Goal: Task Accomplishment & Management: Manage account settings

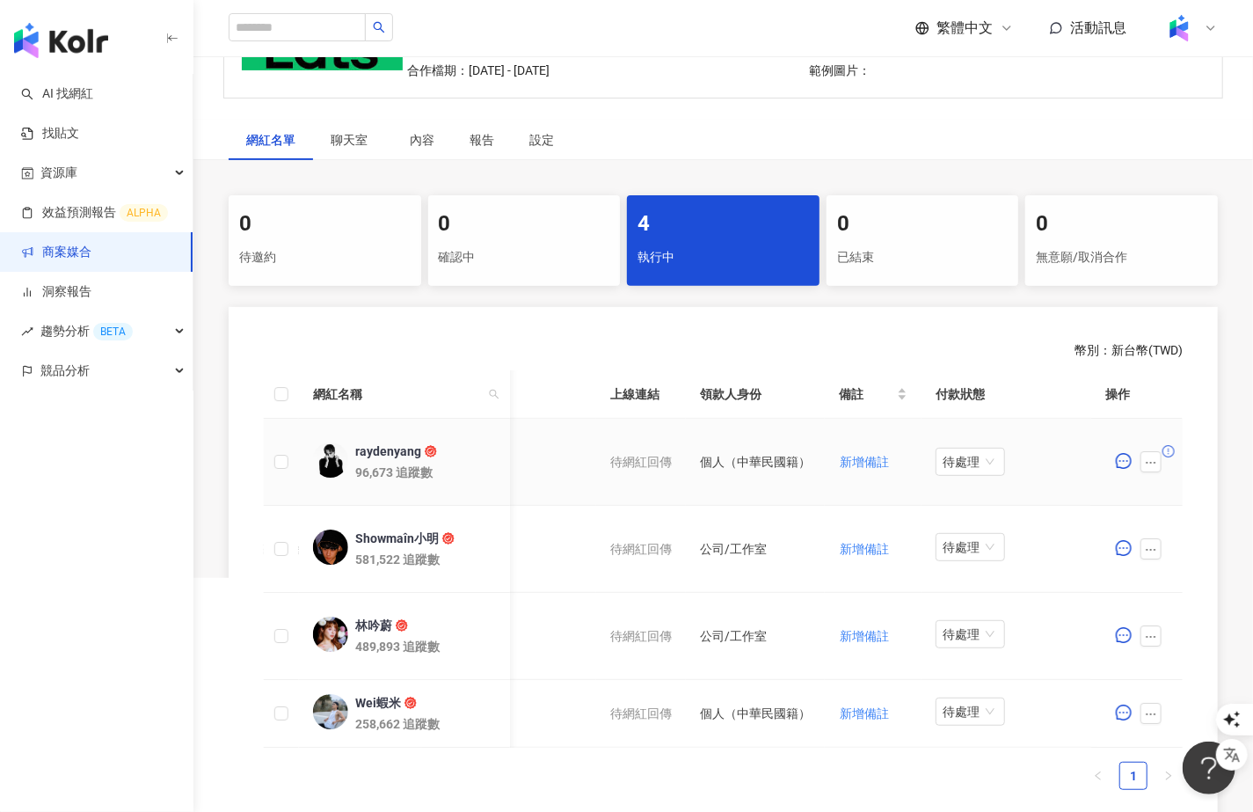
scroll to position [0, 844]
click at [672, 460] on icon "ellipsis" at bounding box center [1151, 462] width 12 height 12
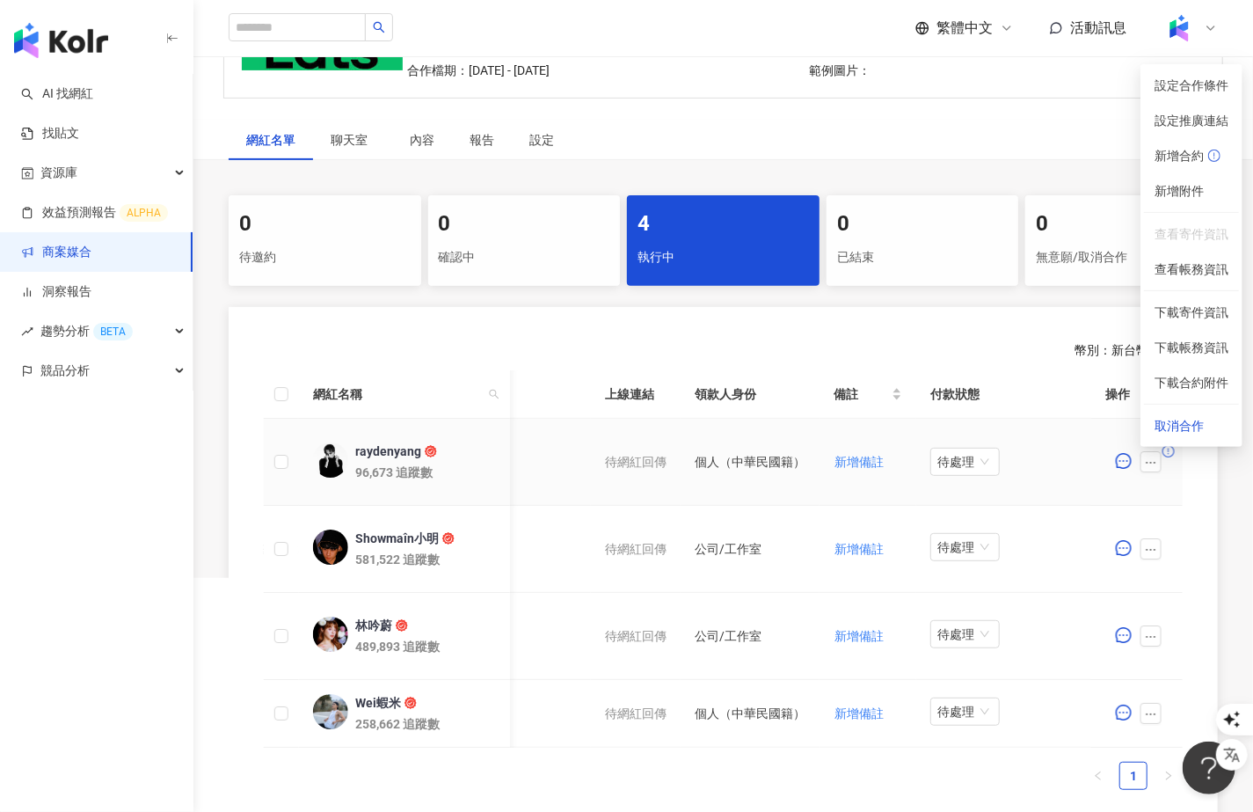
click at [672, 480] on td "待處理" at bounding box center [1004, 462] width 176 height 87
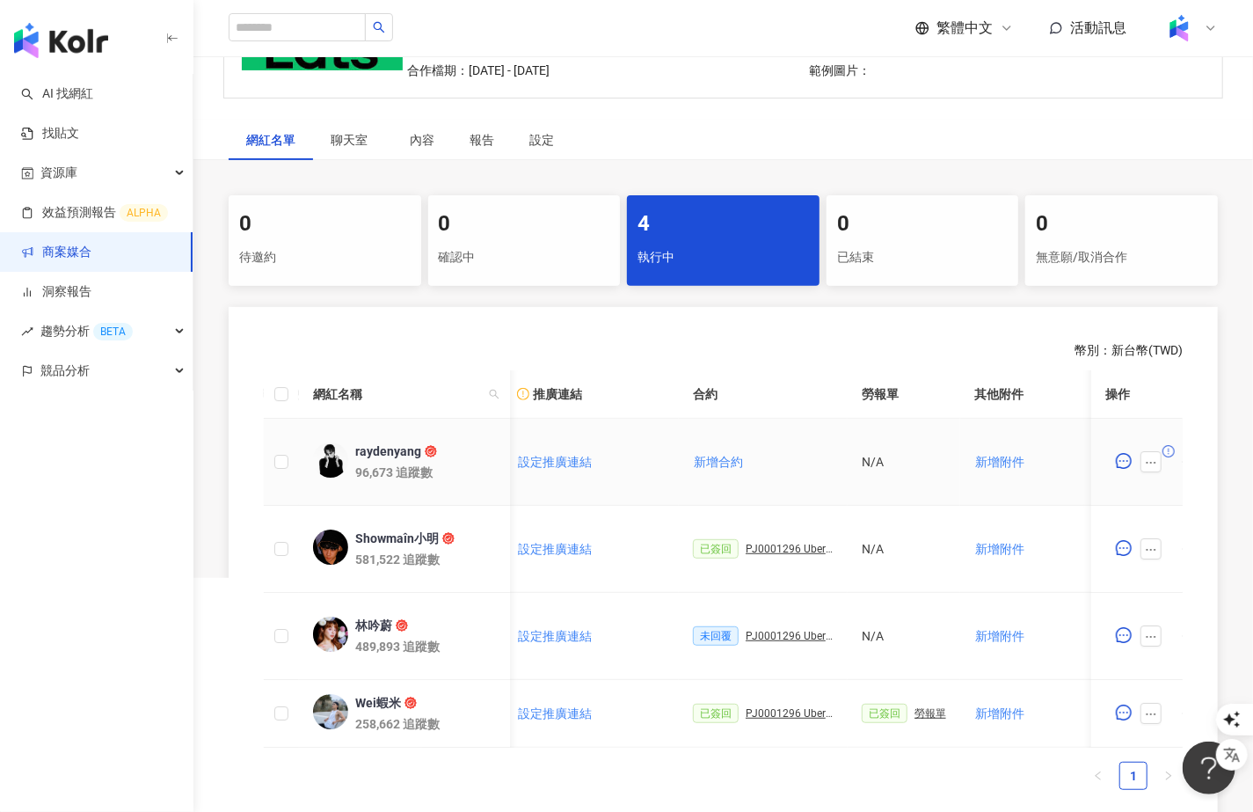
scroll to position [0, 286]
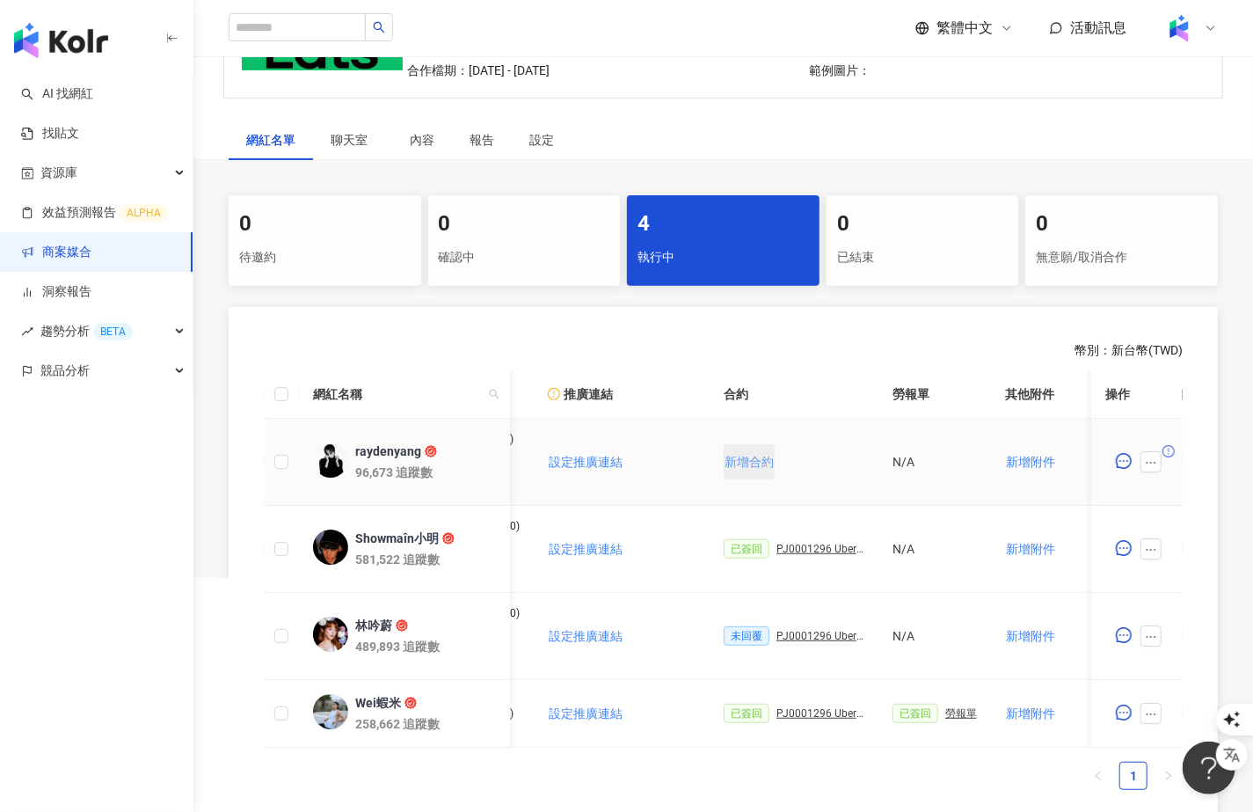
click at [672, 459] on span "新增合約" at bounding box center [749, 462] width 49 height 14
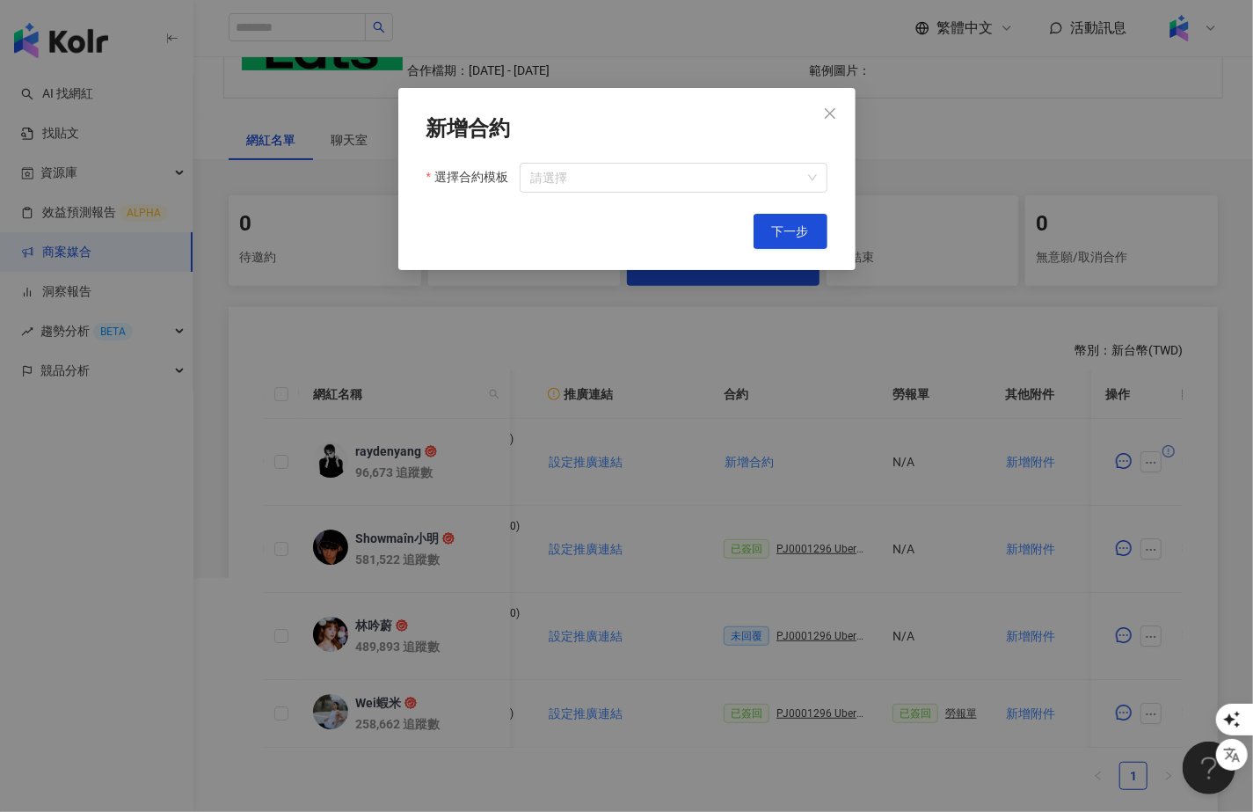
click at [672, 425] on div "新增合約 選擇合約模板 請選擇 Cancel 下一步" at bounding box center [626, 406] width 1253 height 812
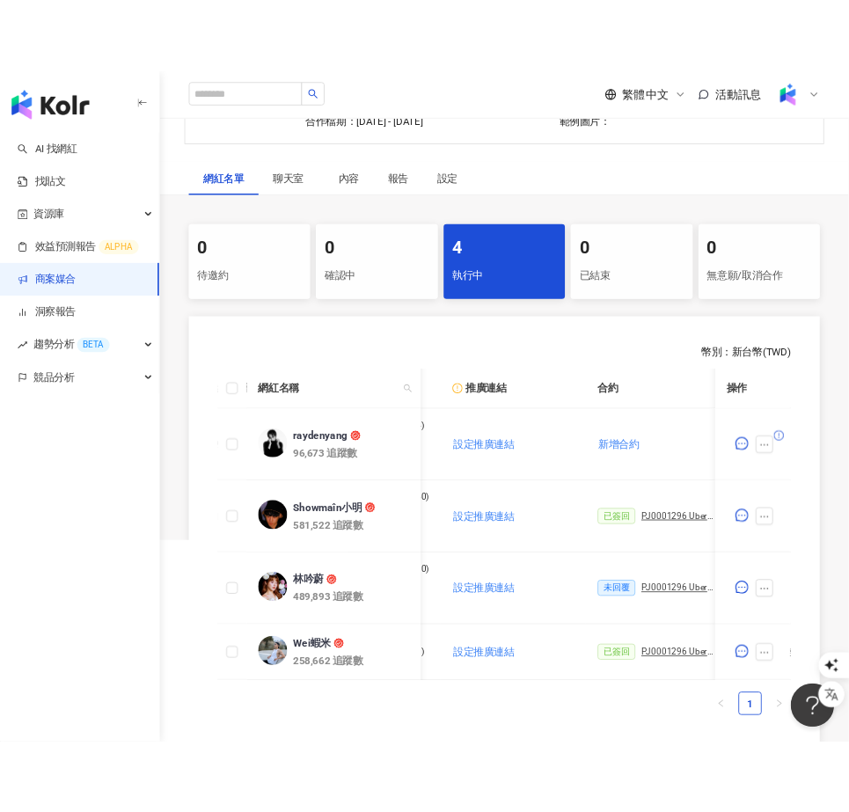
scroll to position [253, 0]
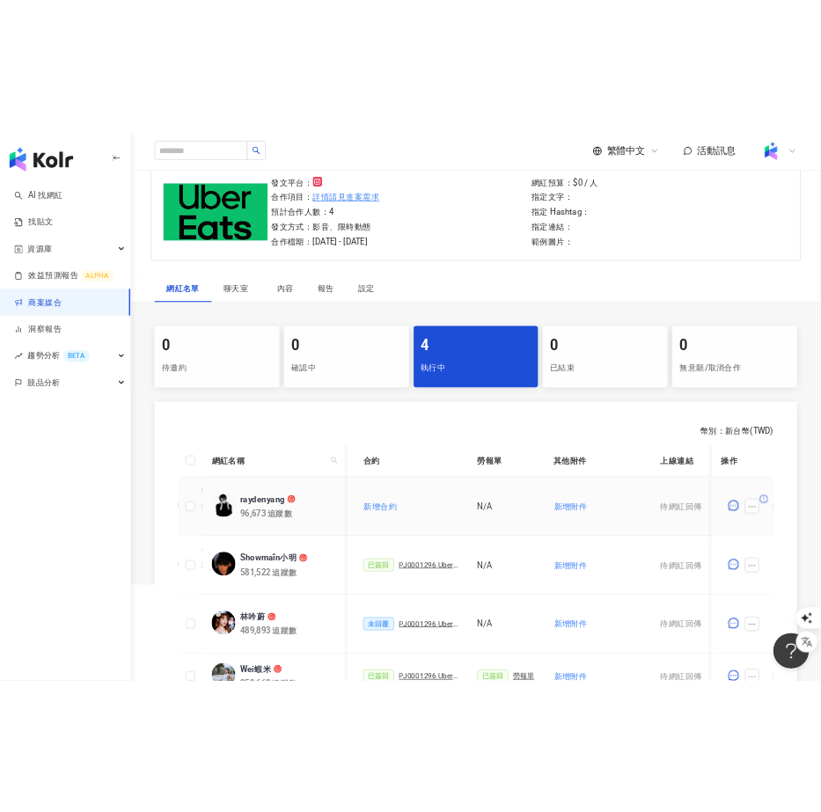
scroll to position [0, 489]
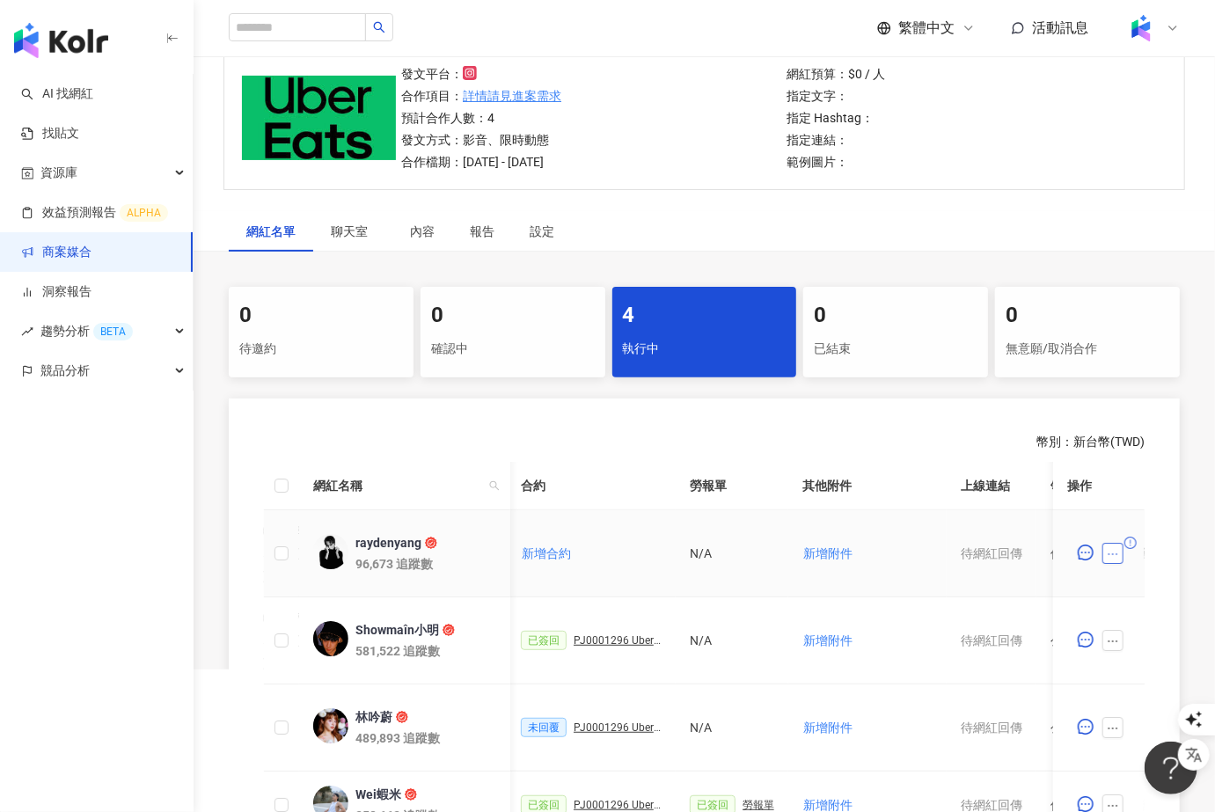
click at [1108, 554] on icon "ellipsis" at bounding box center [1112, 554] width 12 height 12
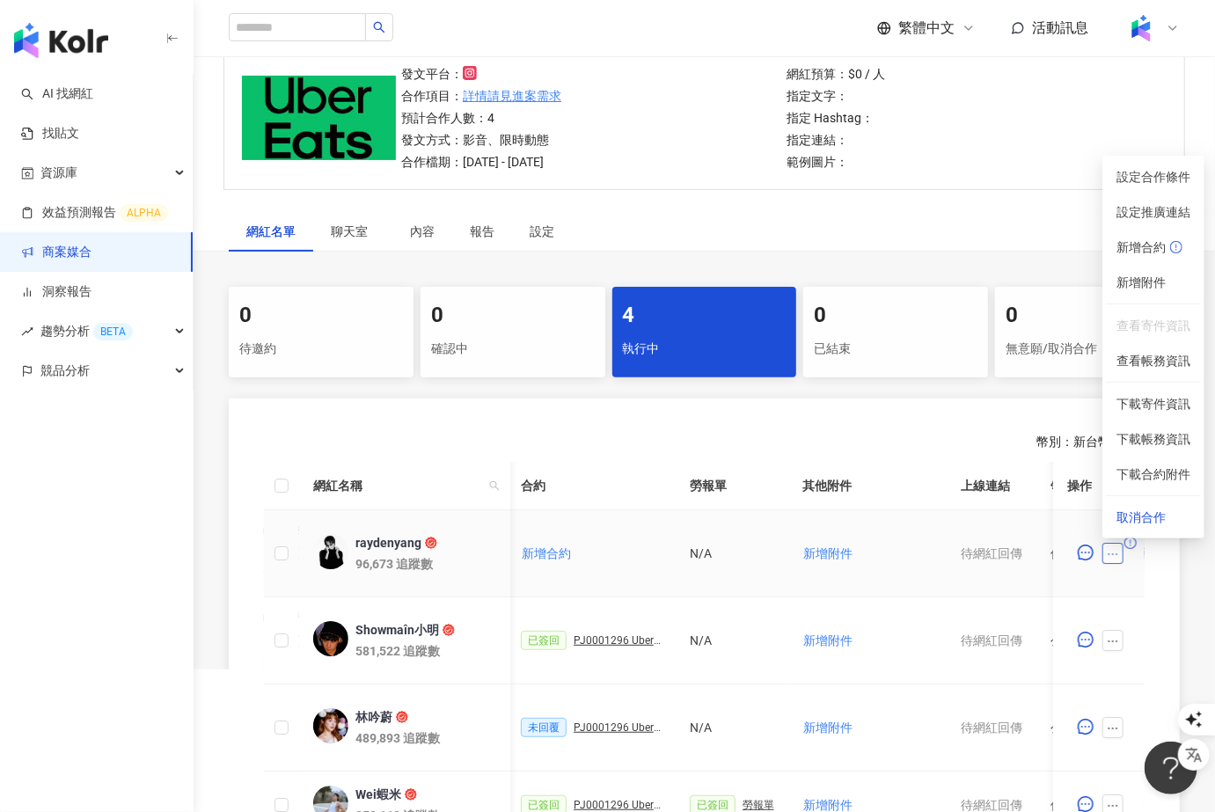
click at [1113, 556] on icon "ellipsis" at bounding box center [1112, 554] width 12 height 12
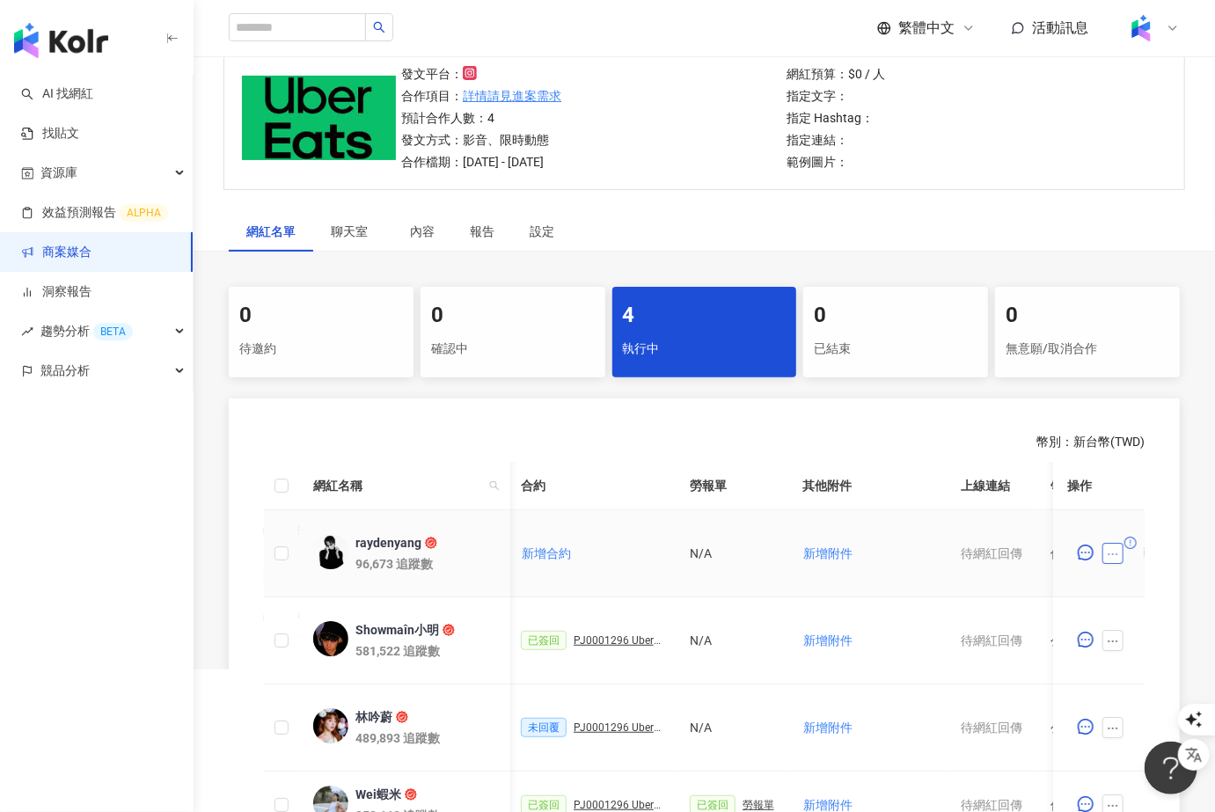
click at [1113, 556] on icon "ellipsis" at bounding box center [1112, 554] width 12 height 12
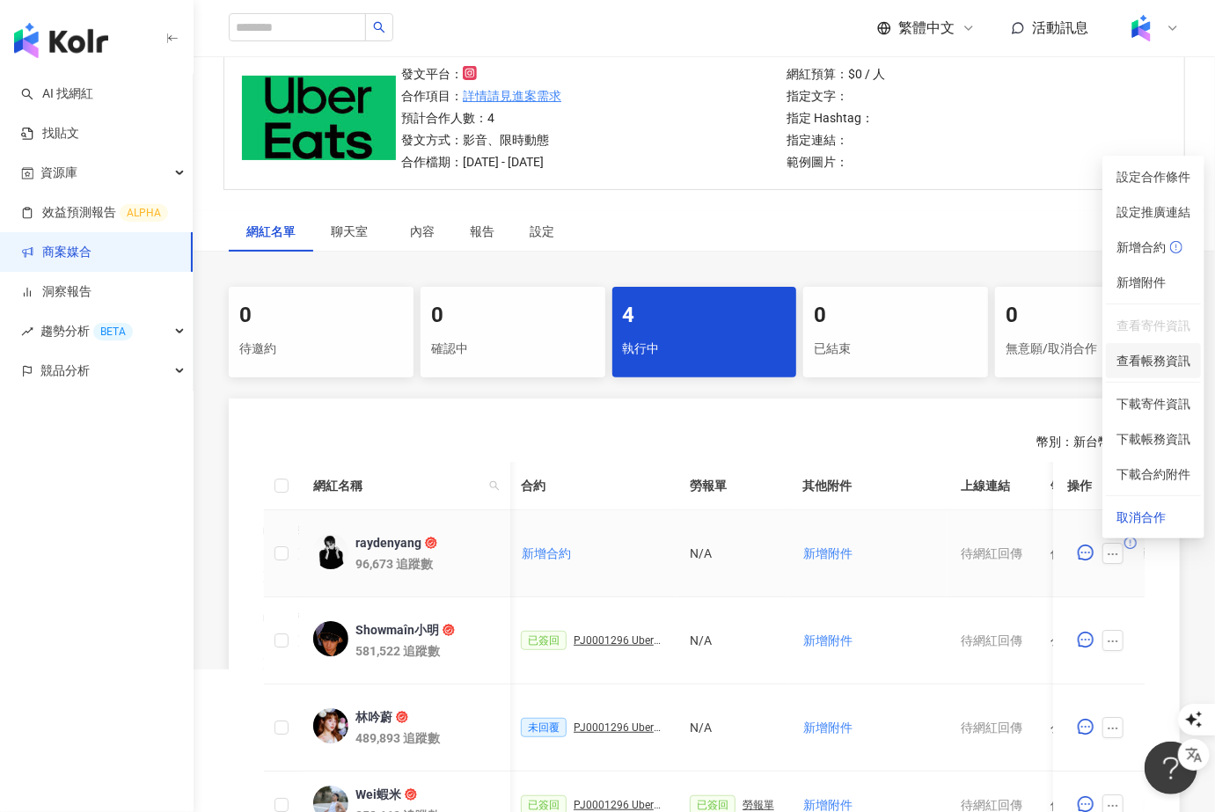
click at [1166, 361] on span "查看帳務資訊" at bounding box center [1153, 360] width 74 height 19
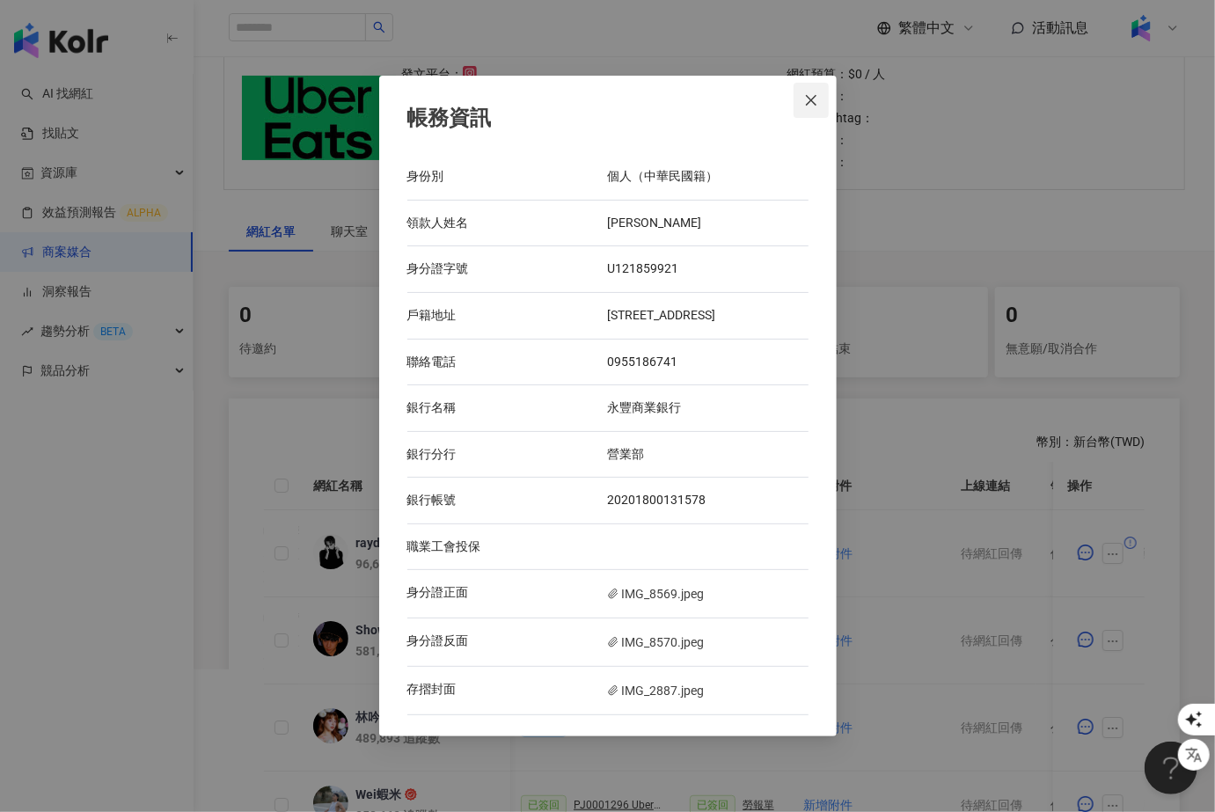
click at [809, 93] on icon "close" at bounding box center [811, 100] width 14 height 14
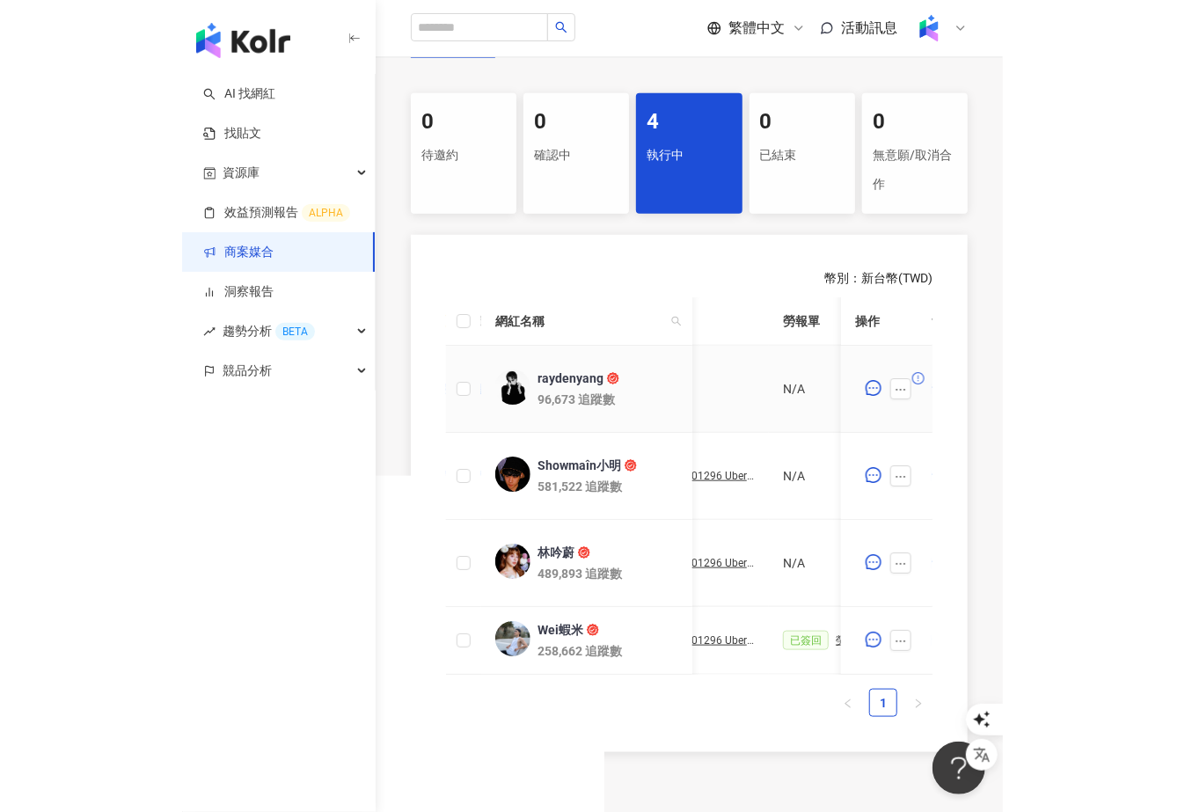
scroll to position [0, 593]
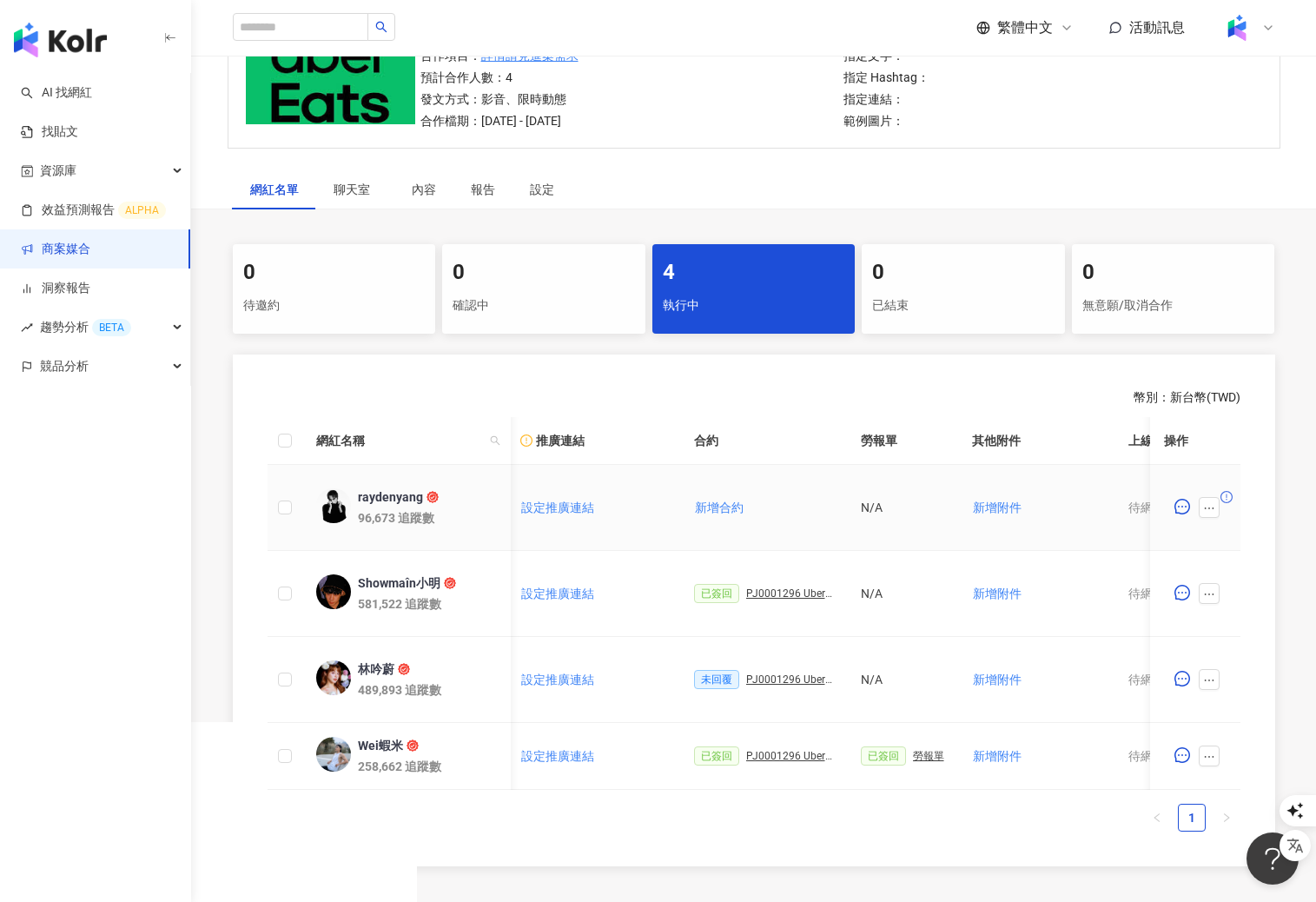
scroll to position [0, 316]
click at [864, 500] on div "N/A" at bounding box center [896, 507] width 83 height 19
click at [870, 526] on td "N/A" at bounding box center [896, 508] width 112 height 86
drag, startPoint x: 887, startPoint y: 511, endPoint x: 849, endPoint y: 511, distance: 38.0
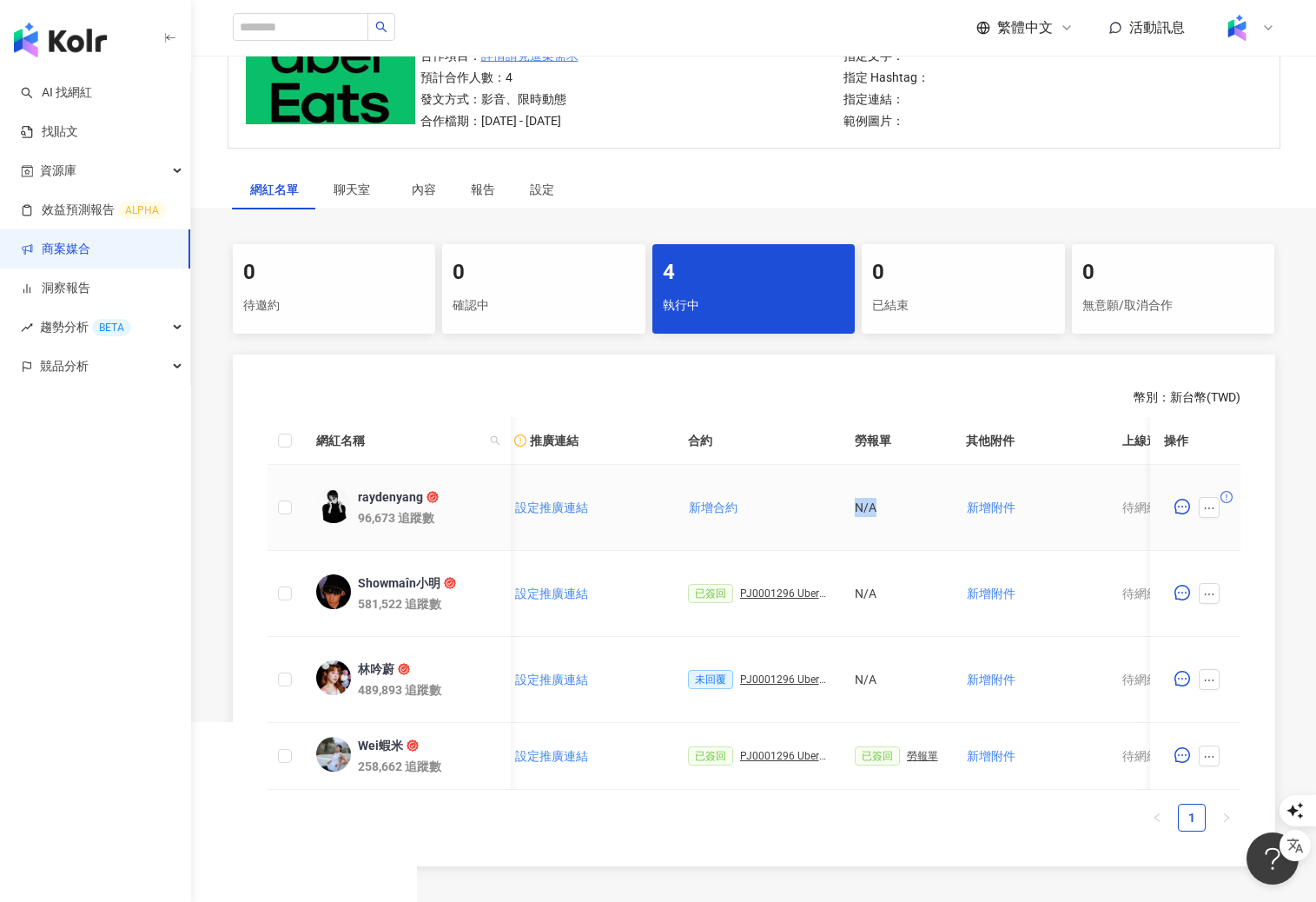
click at [849, 511] on td "N/A" at bounding box center [896, 508] width 112 height 86
click at [880, 504] on div "N/A" at bounding box center [896, 507] width 83 height 19
click at [1214, 514] on button "button" at bounding box center [1209, 507] width 21 height 21
click at [1050, 551] on td "新增附件" at bounding box center [1030, 594] width 156 height 86
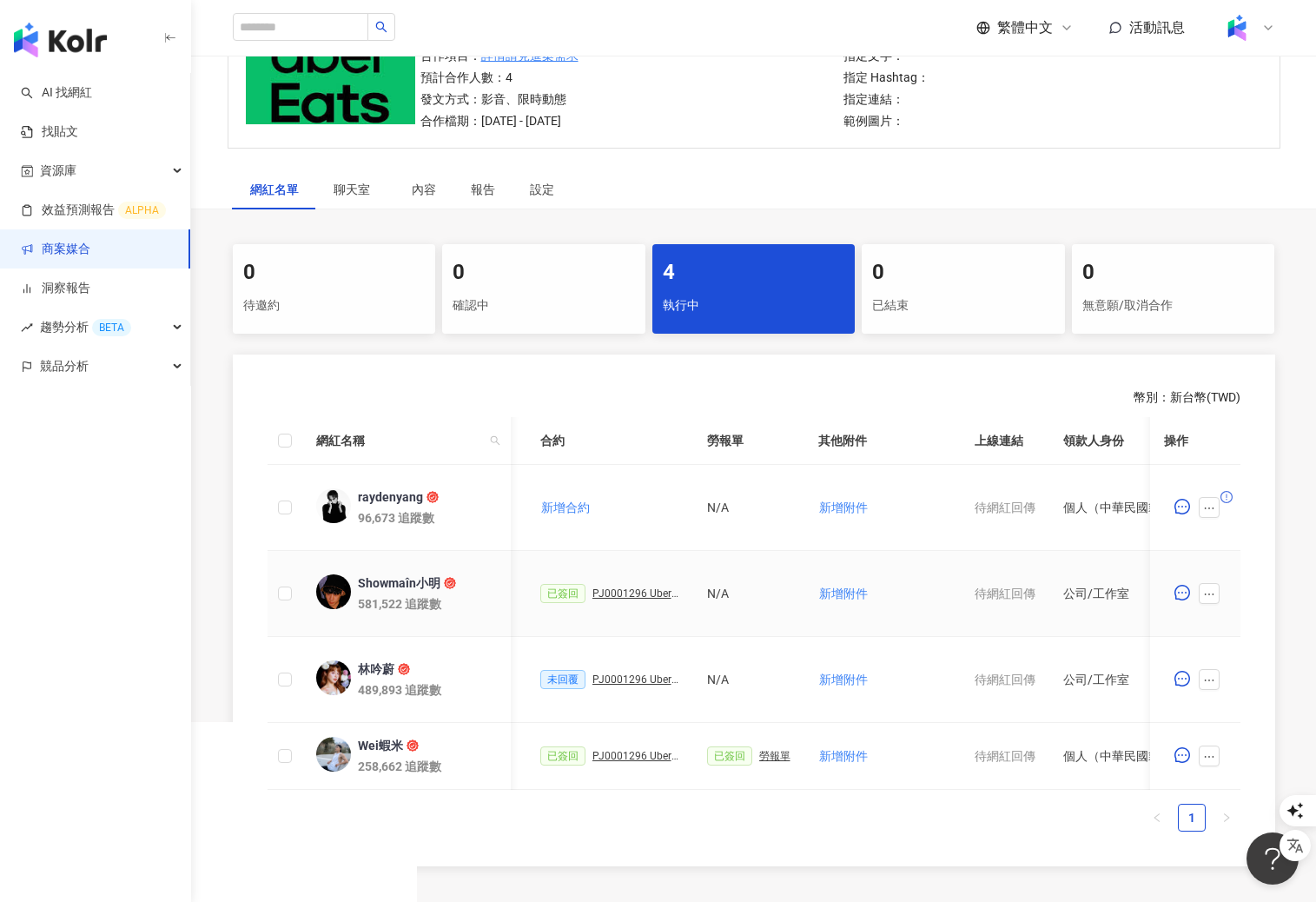
scroll to position [0, 769]
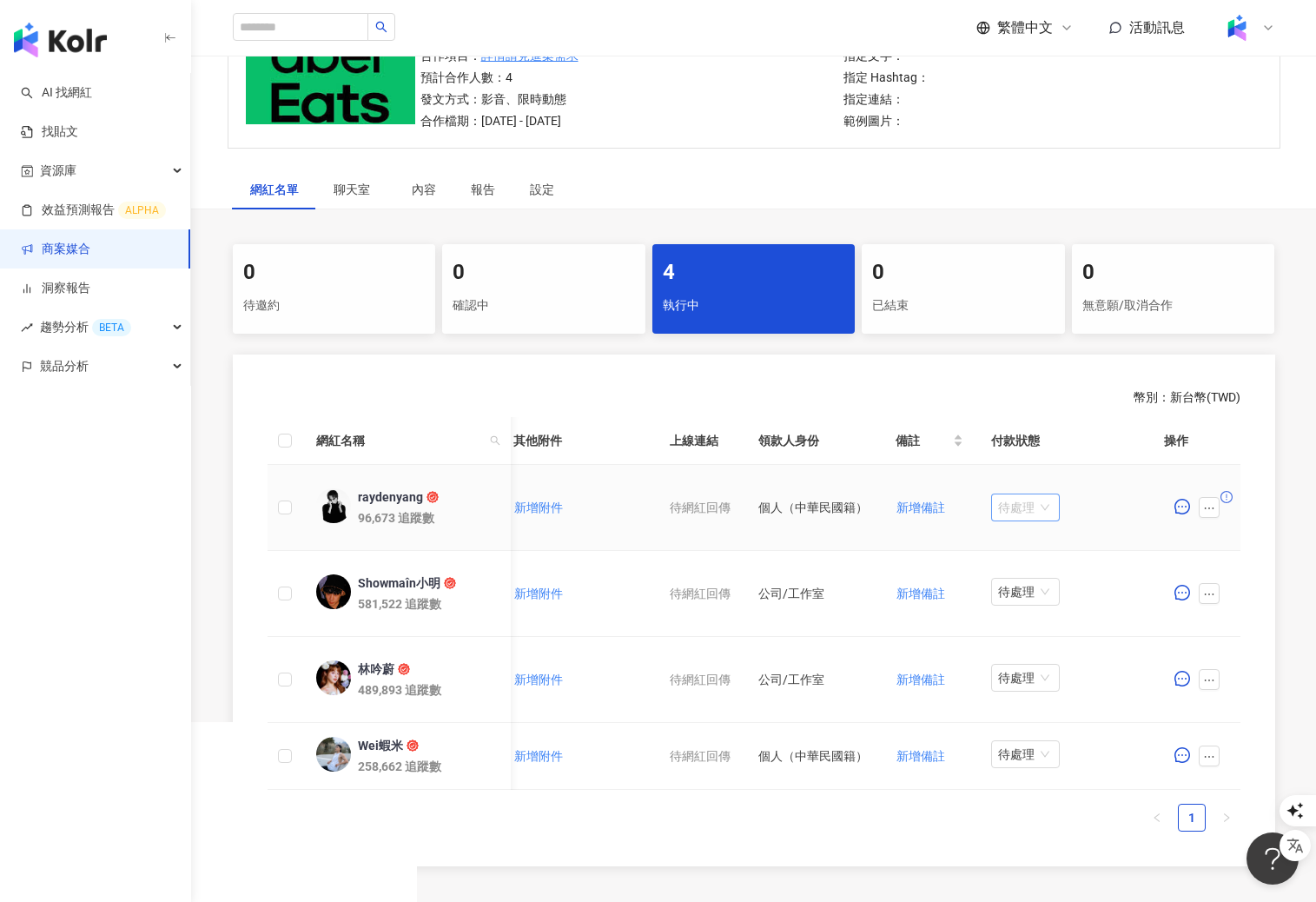
click at [1034, 508] on span "待處理" at bounding box center [1026, 507] width 54 height 26
click at [1098, 528] on td "待處理" at bounding box center [1064, 508] width 174 height 86
click at [1210, 503] on icon "ellipsis" at bounding box center [1209, 508] width 12 height 12
click at [1139, 537] on td "待處理" at bounding box center [1064, 508] width 174 height 86
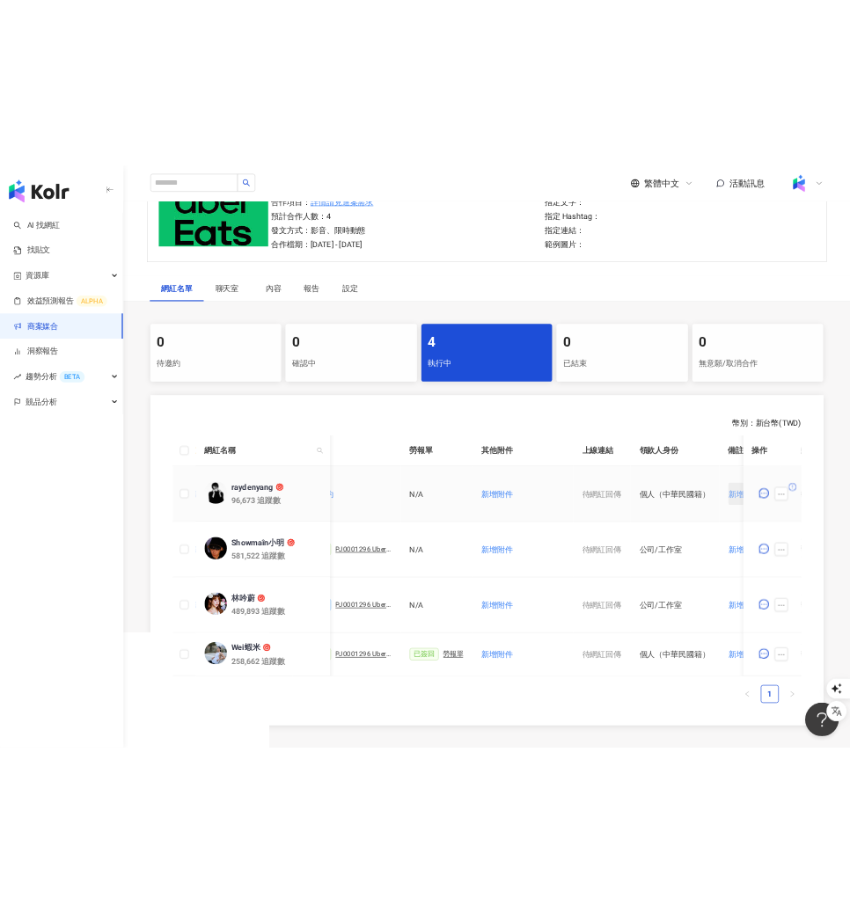
scroll to position [0, 544]
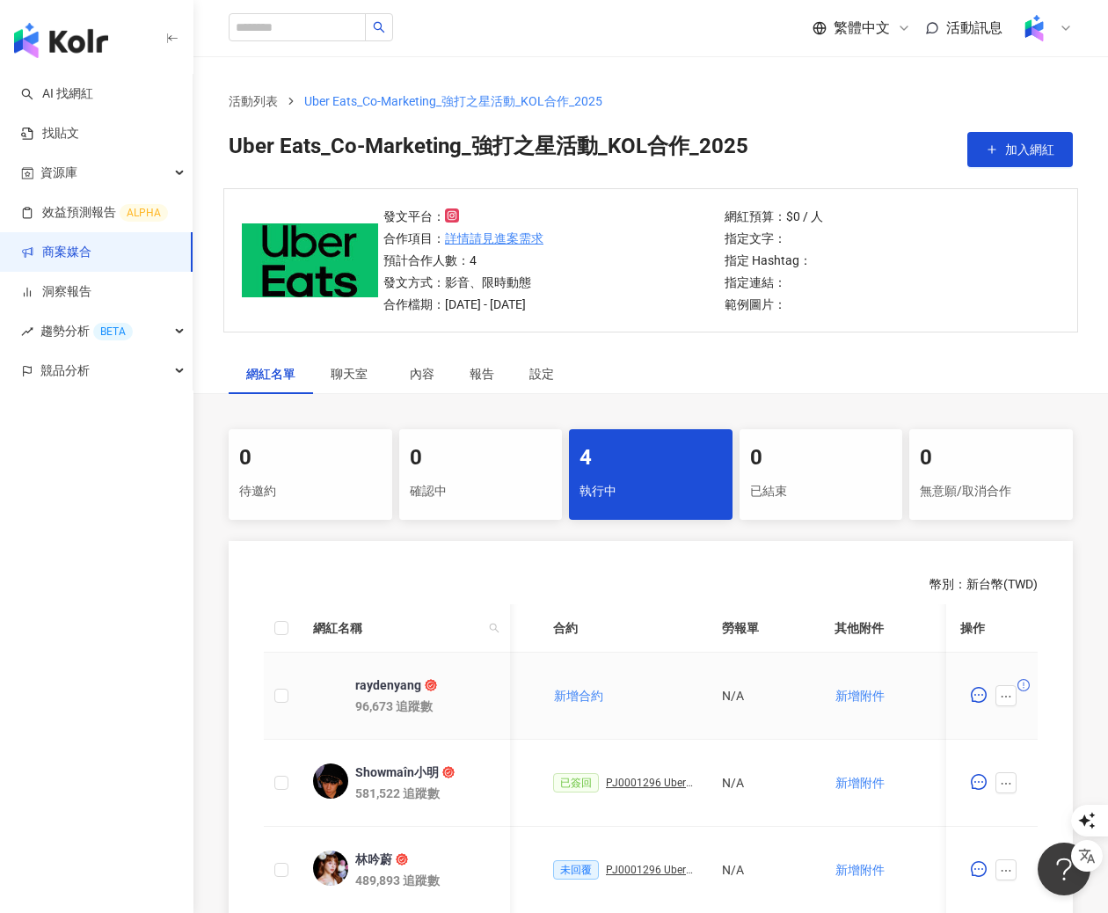
scroll to position [0, 457]
click at [739, 695] on div "N/A" at bounding box center [763, 695] width 84 height 19
click at [754, 706] on td "N/A" at bounding box center [763, 696] width 113 height 87
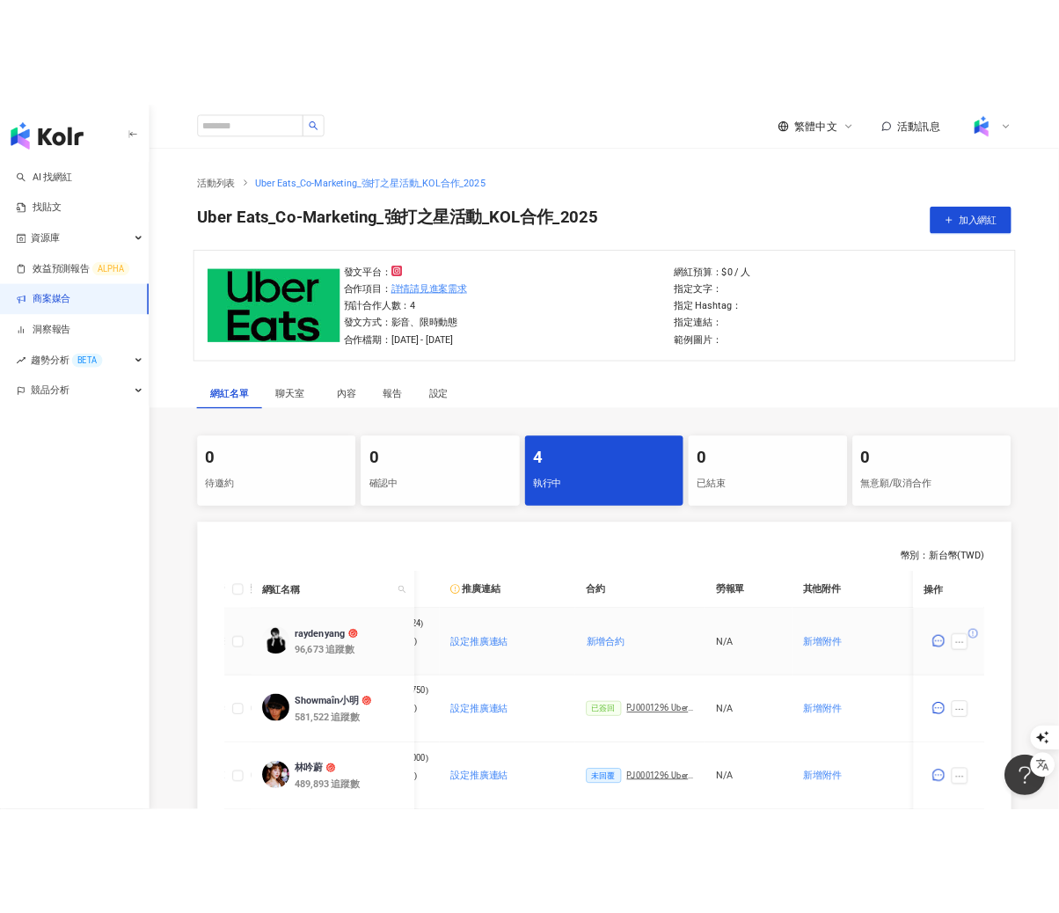
scroll to position [0, 278]
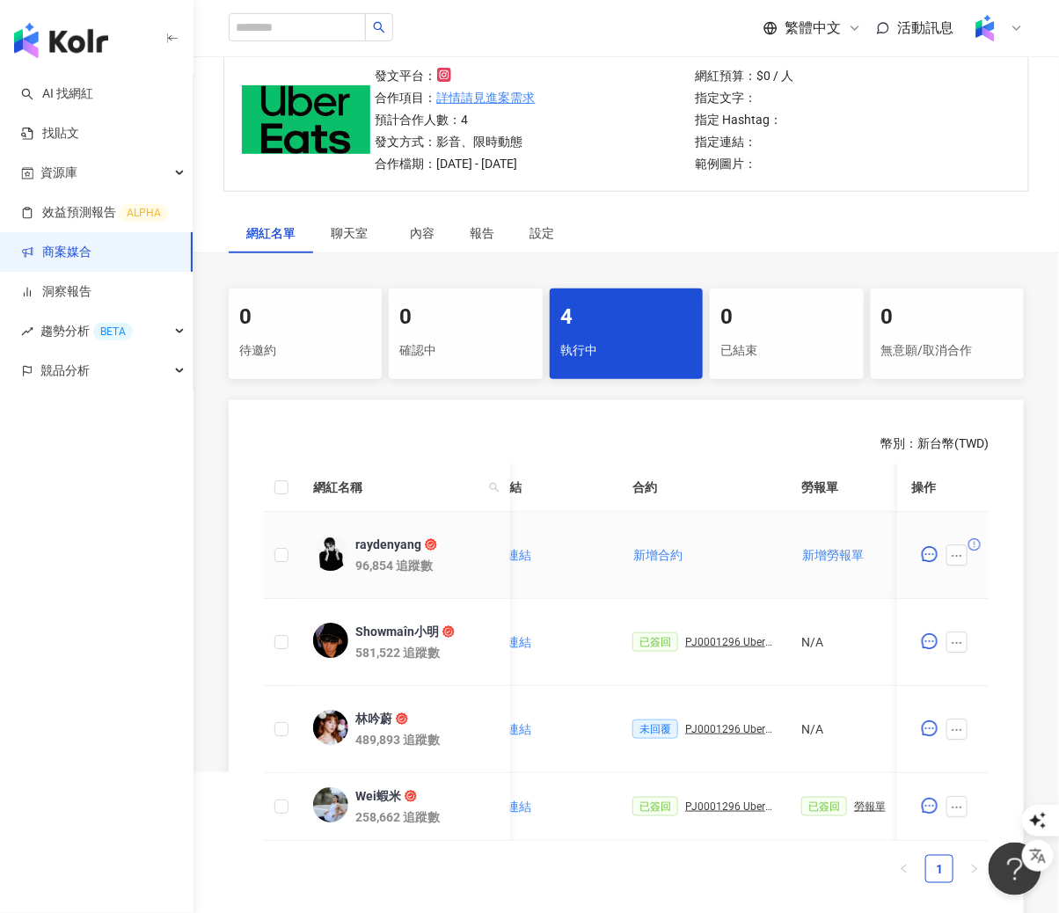
scroll to position [0, 427]
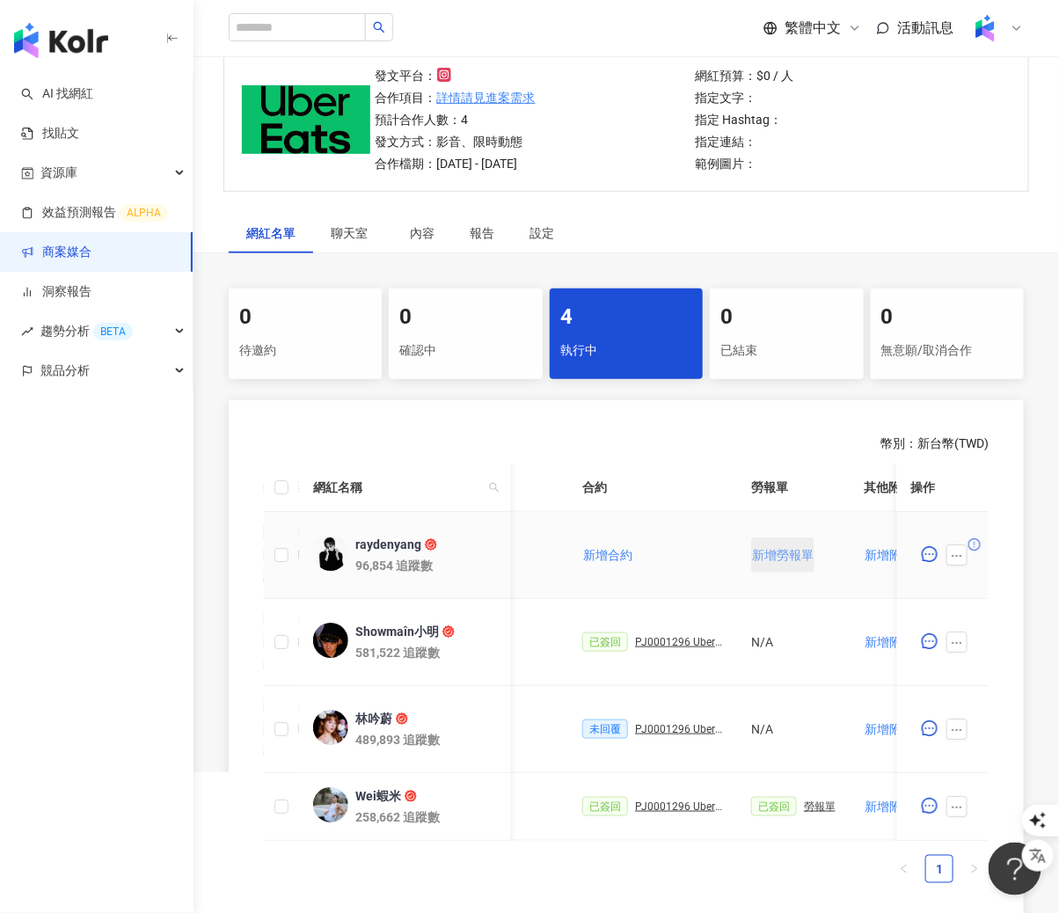
click at [770, 551] on span "新增勞報單" at bounding box center [783, 555] width 62 height 14
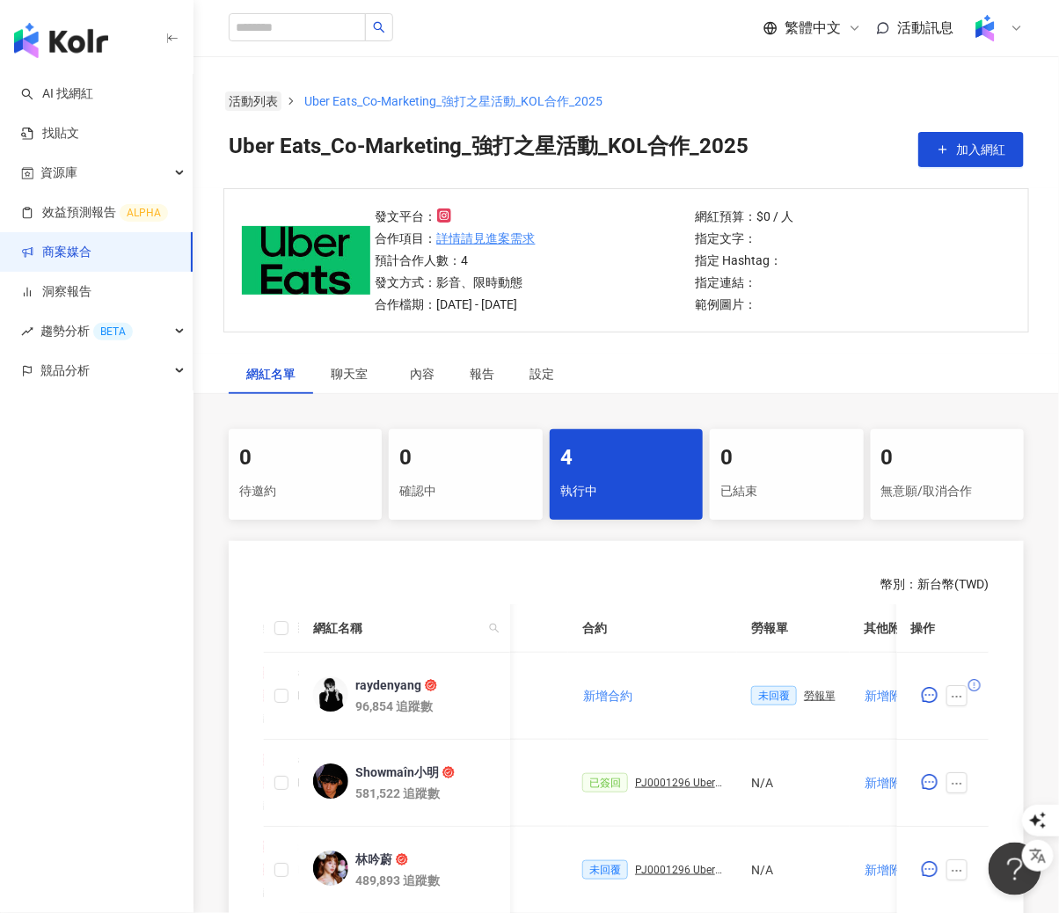
click at [266, 106] on link "活動列表" at bounding box center [253, 100] width 56 height 19
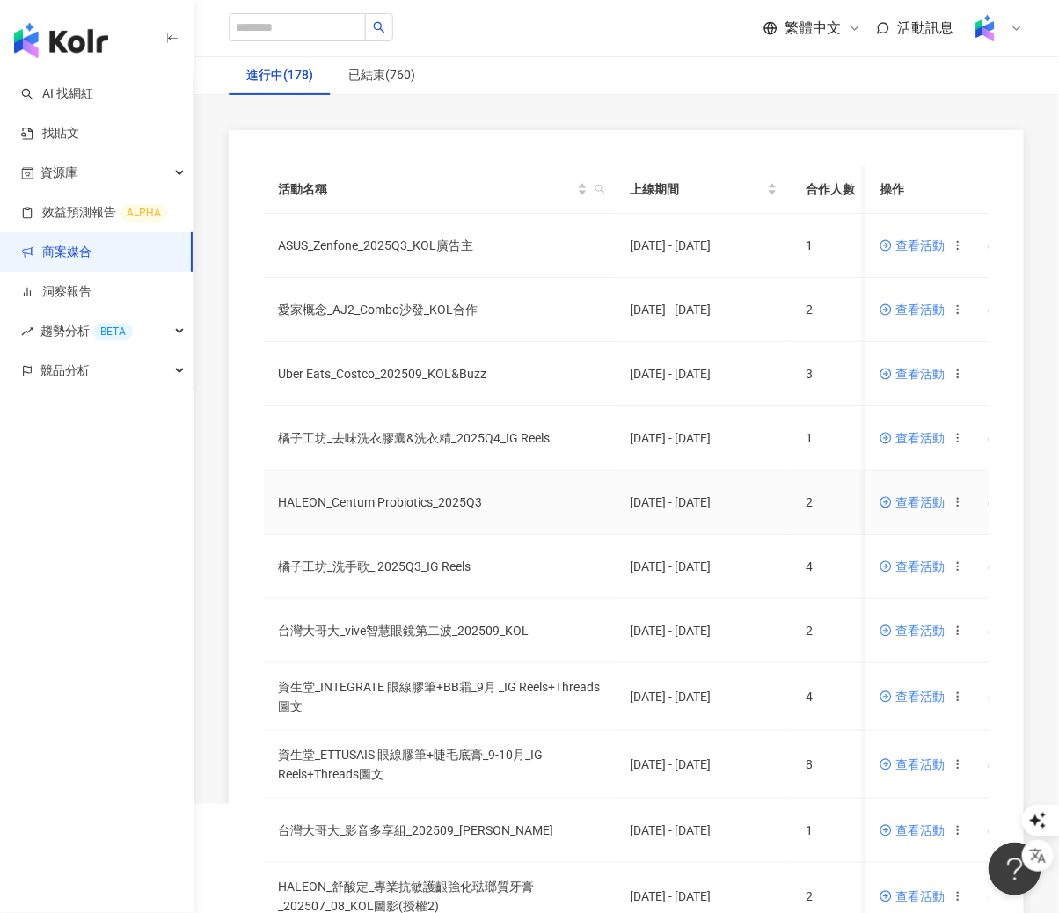
scroll to position [119, 0]
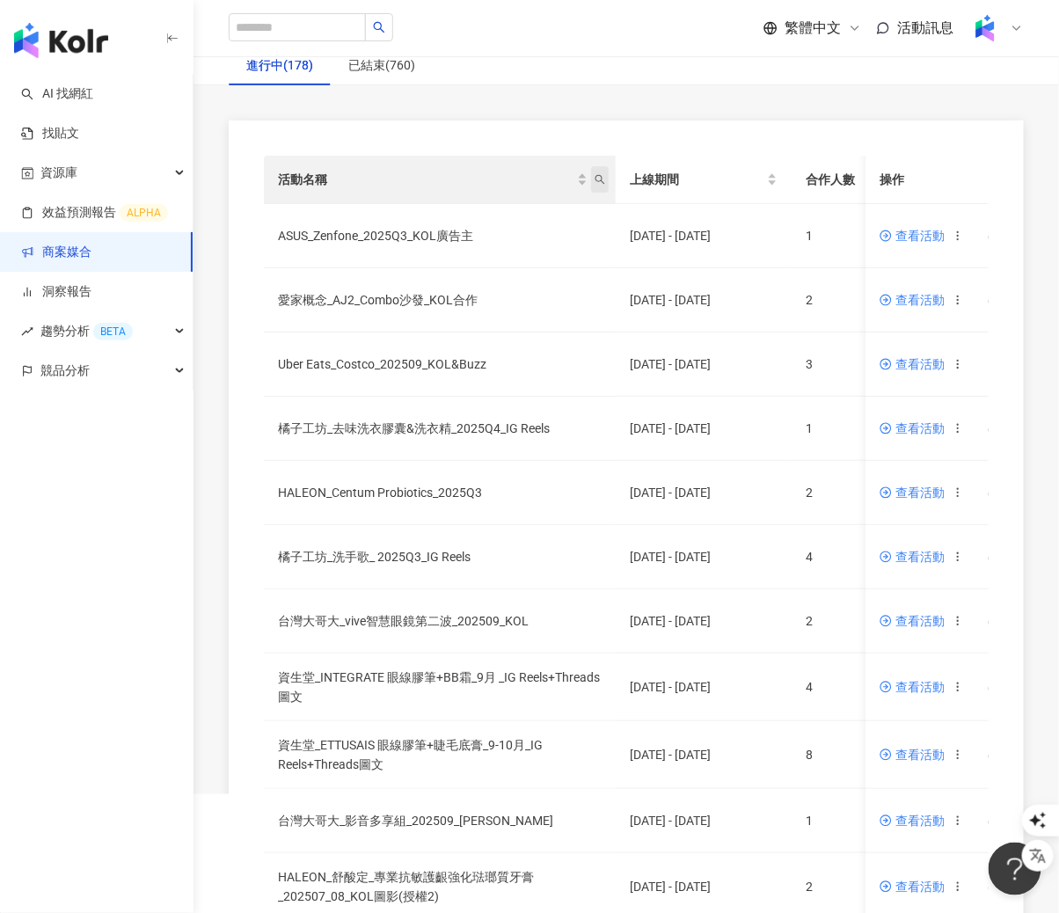
click at [605, 177] on span "活動名稱" at bounding box center [600, 179] width 18 height 26
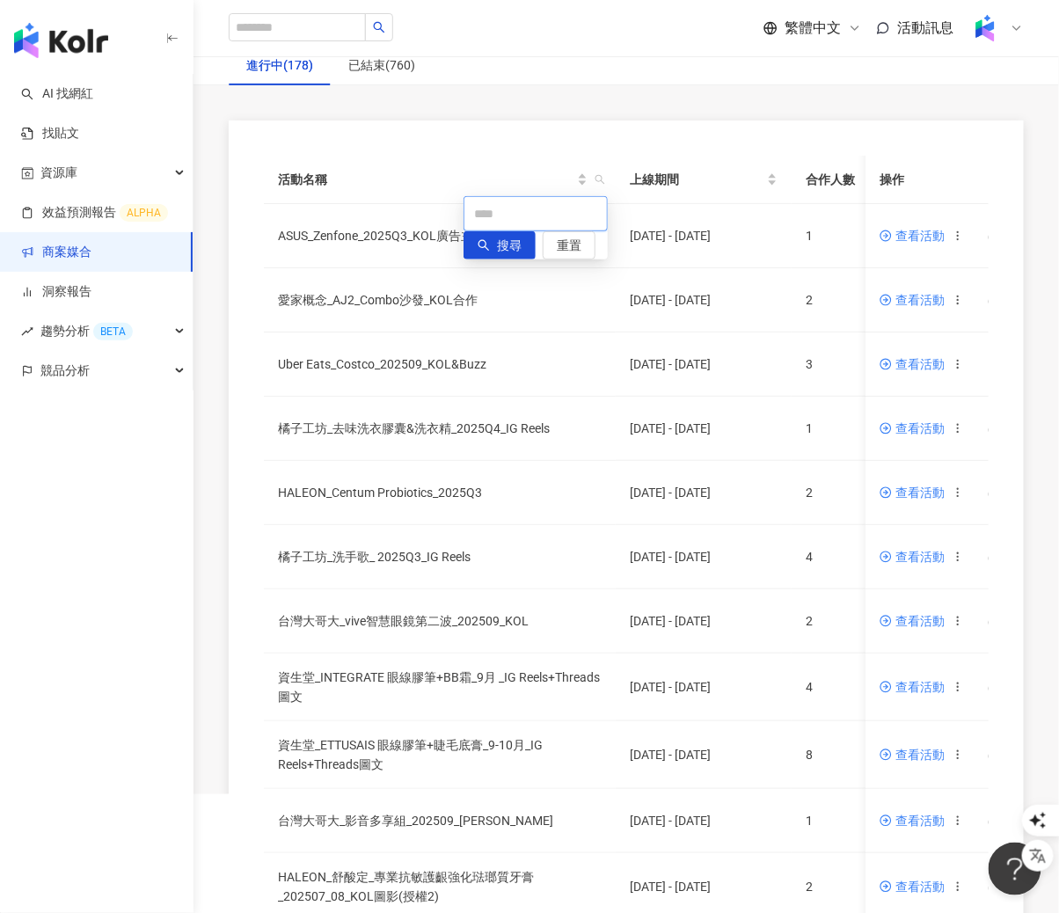
click at [522, 230] on input "text" at bounding box center [536, 213] width 144 height 35
paste input "**********"
type input "**********"
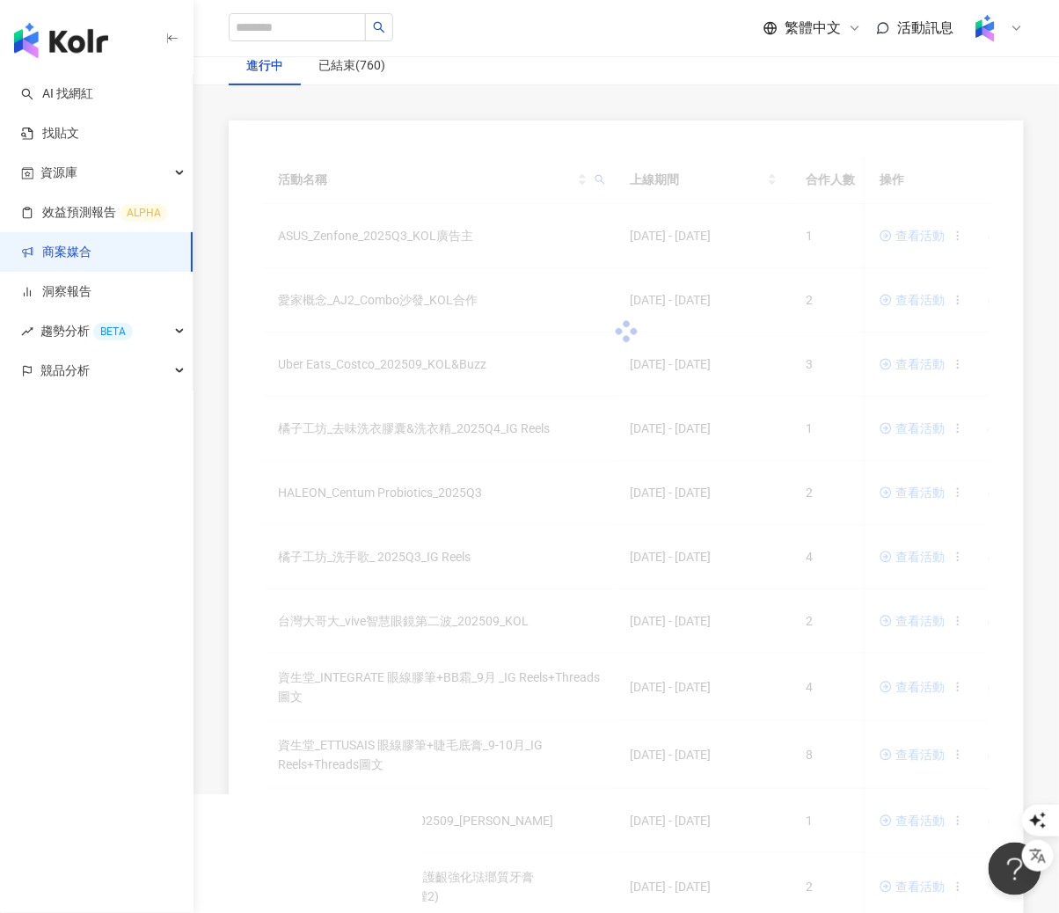
scroll to position [81, 0]
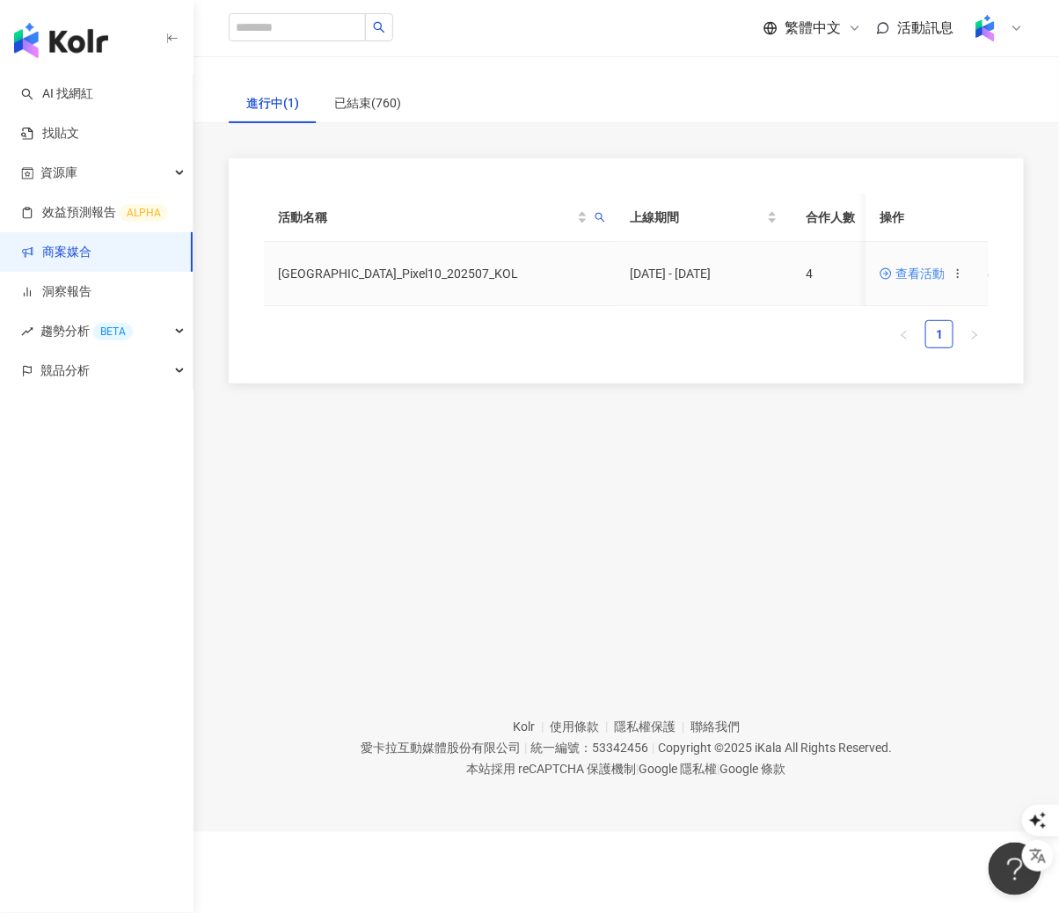
click at [920, 272] on span "查看活動" at bounding box center [912, 273] width 65 height 12
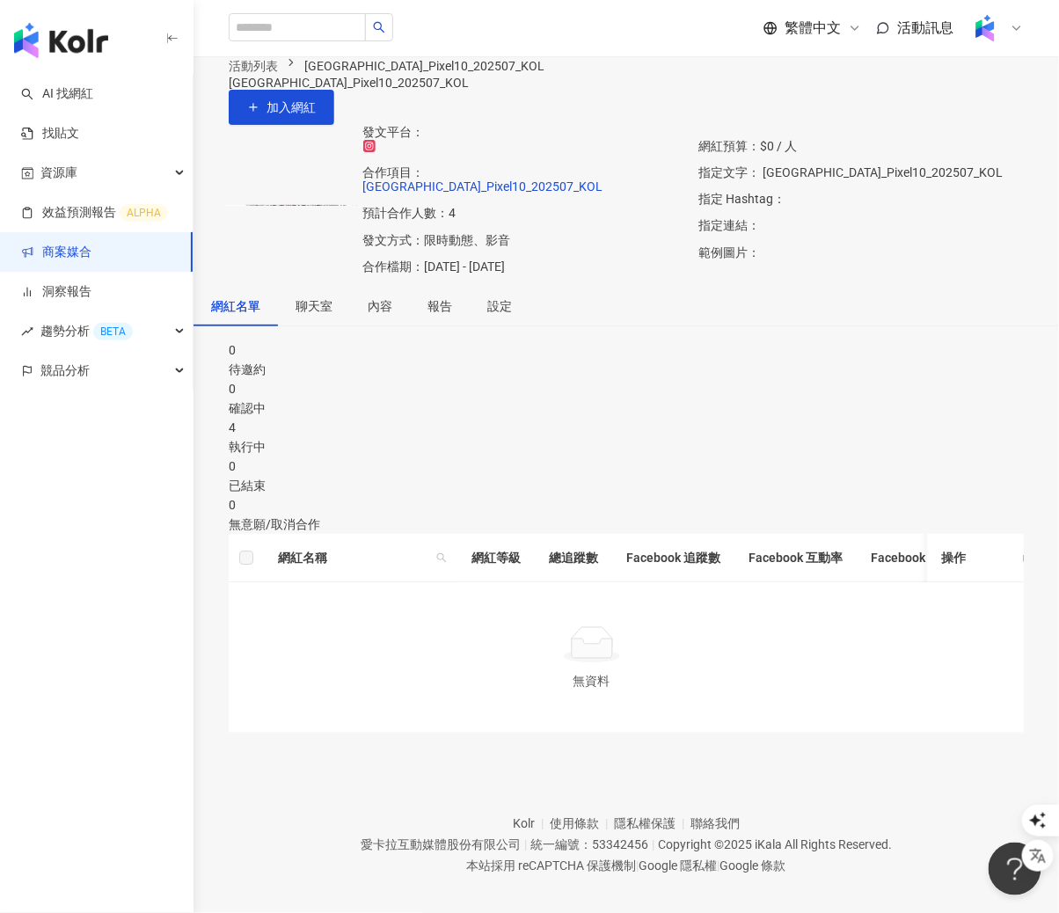
click at [635, 437] on div "4" at bounding box center [626, 427] width 795 height 19
